Goal: Navigation & Orientation: Find specific page/section

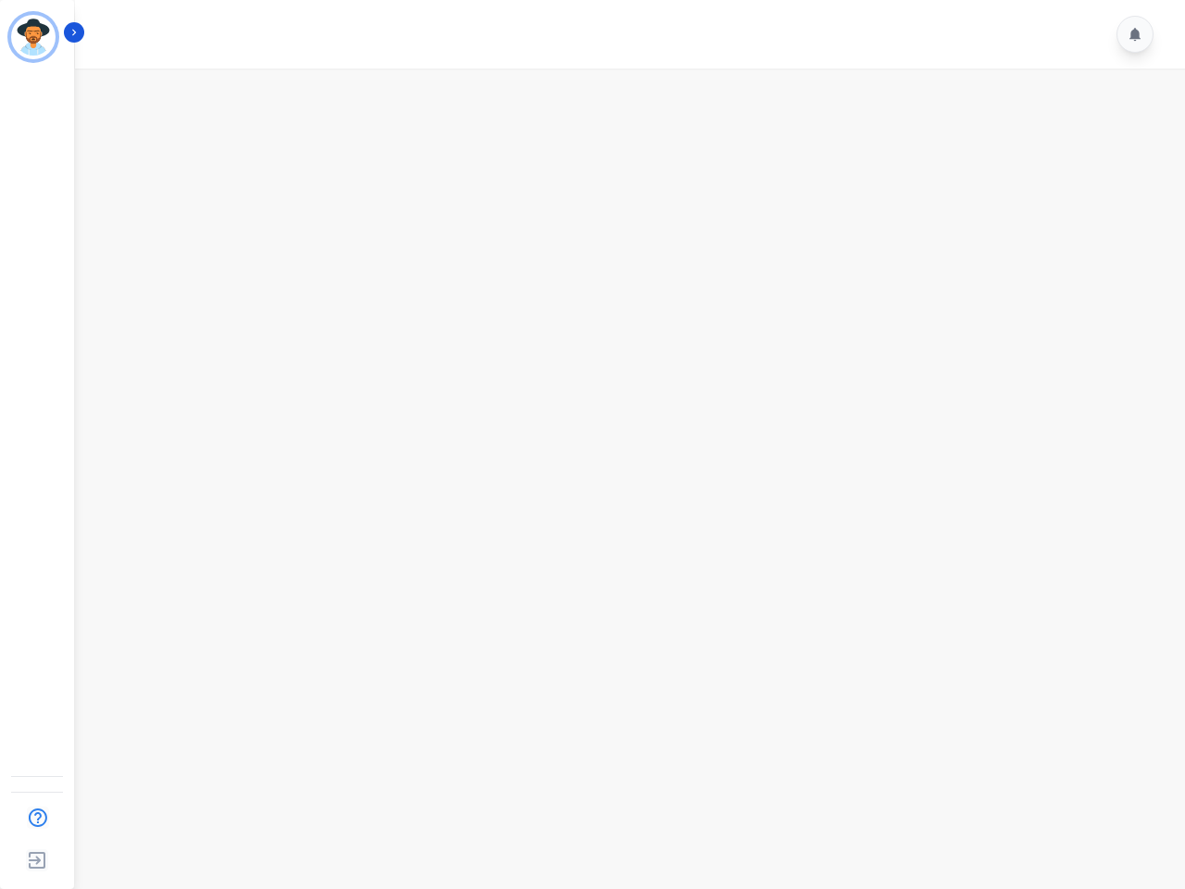
click at [33, 37] on img "Sidebar" at bounding box center [33, 37] width 44 height 44
click at [37, 818] on img "Sidebar" at bounding box center [37, 817] width 34 height 35
click at [37, 860] on img "Sidebar" at bounding box center [36, 859] width 33 height 35
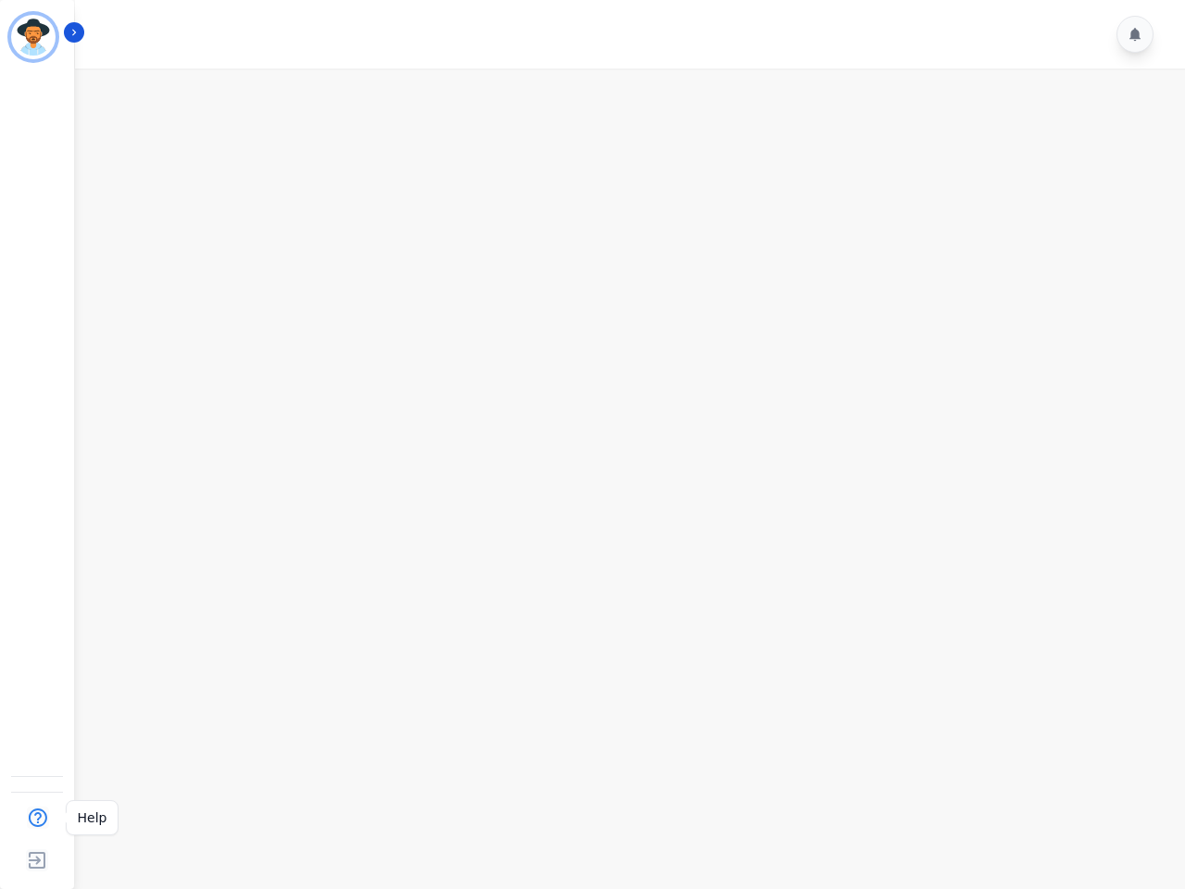
click at [37, 860] on img "Sidebar" at bounding box center [36, 859] width 33 height 35
click at [74, 32] on icon "Sidebar" at bounding box center [74, 32] width 13 height 13
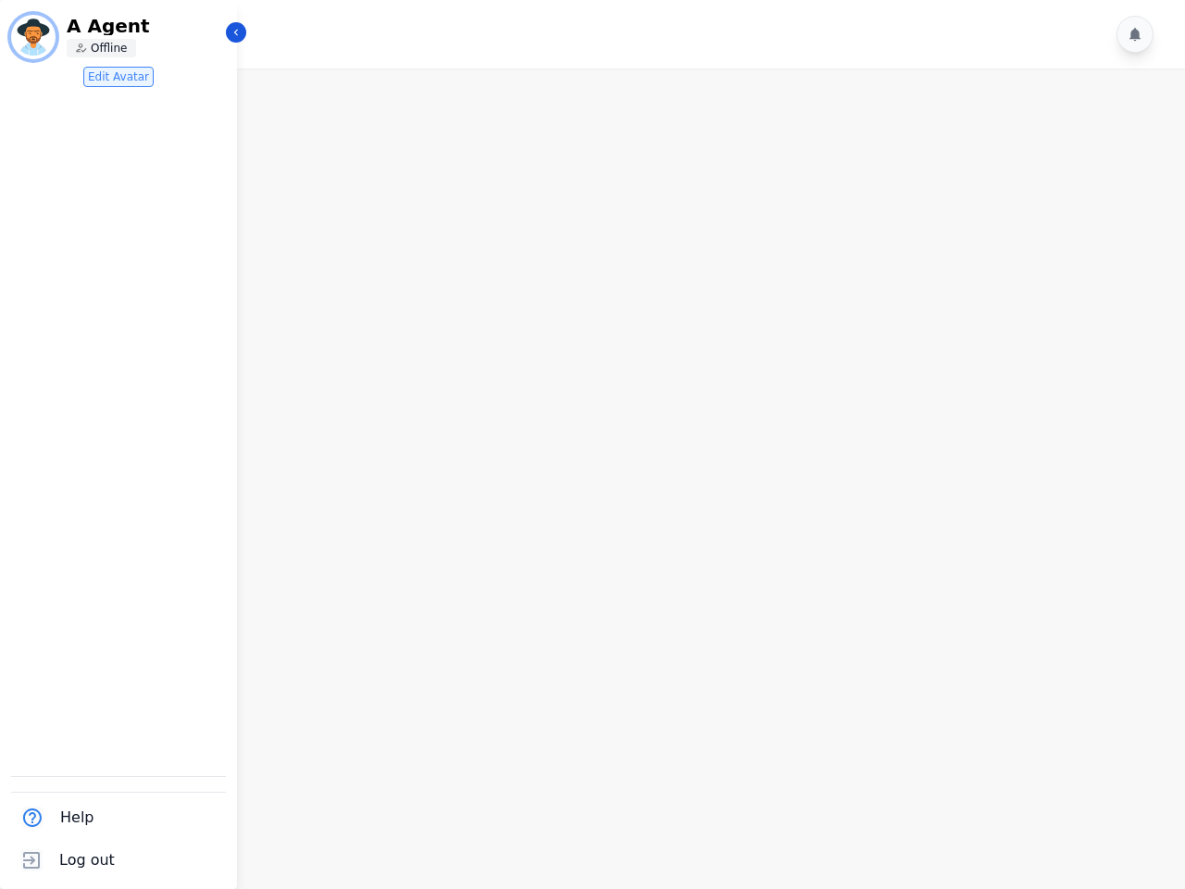
click at [1135, 34] on icon at bounding box center [1135, 34] width 11 height 13
